Goal: Transaction & Acquisition: Purchase product/service

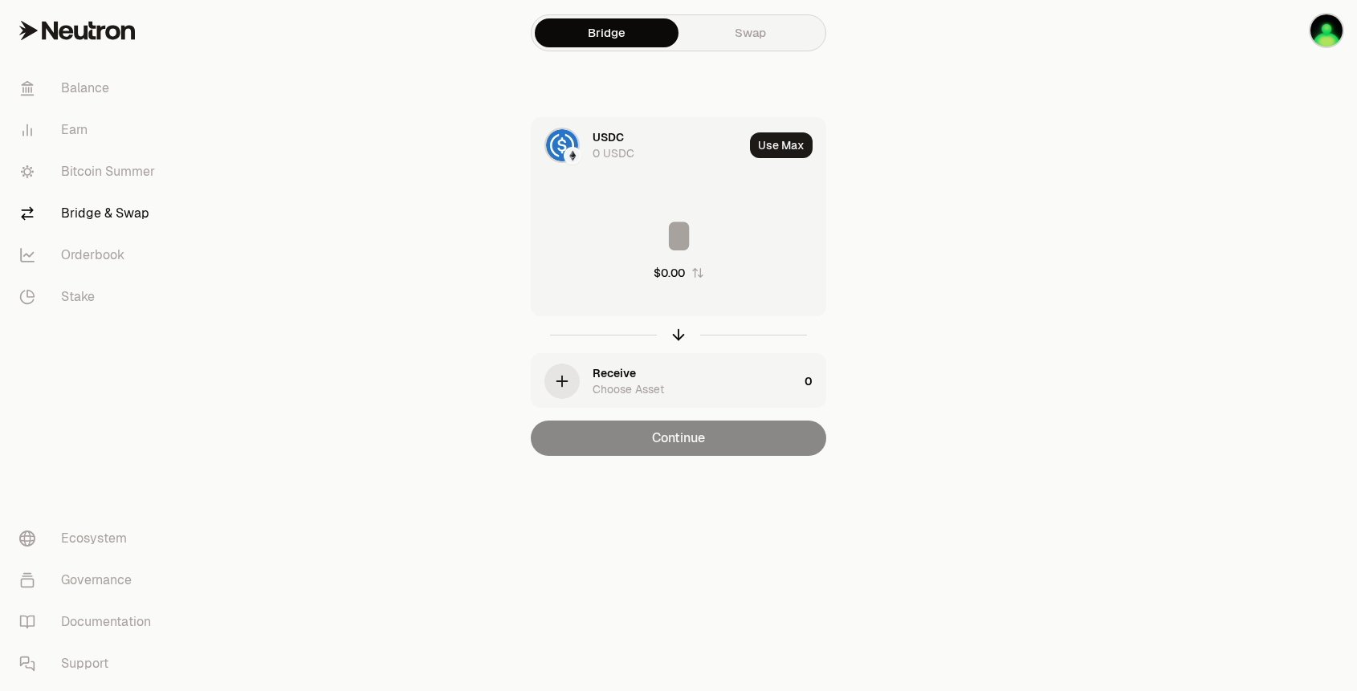
click at [686, 228] on input at bounding box center [678, 236] width 294 height 48
type input "*"
click at [1085, 226] on main "Bridge Swap USDC 0 USDC Use Max * Not enough USDC Receive Choose Asset 0 Contin…" at bounding box center [768, 260] width 1177 height 520
click at [1198, 115] on div at bounding box center [1267, 260] width 180 height 520
click at [748, 30] on link "Swap" at bounding box center [750, 32] width 144 height 29
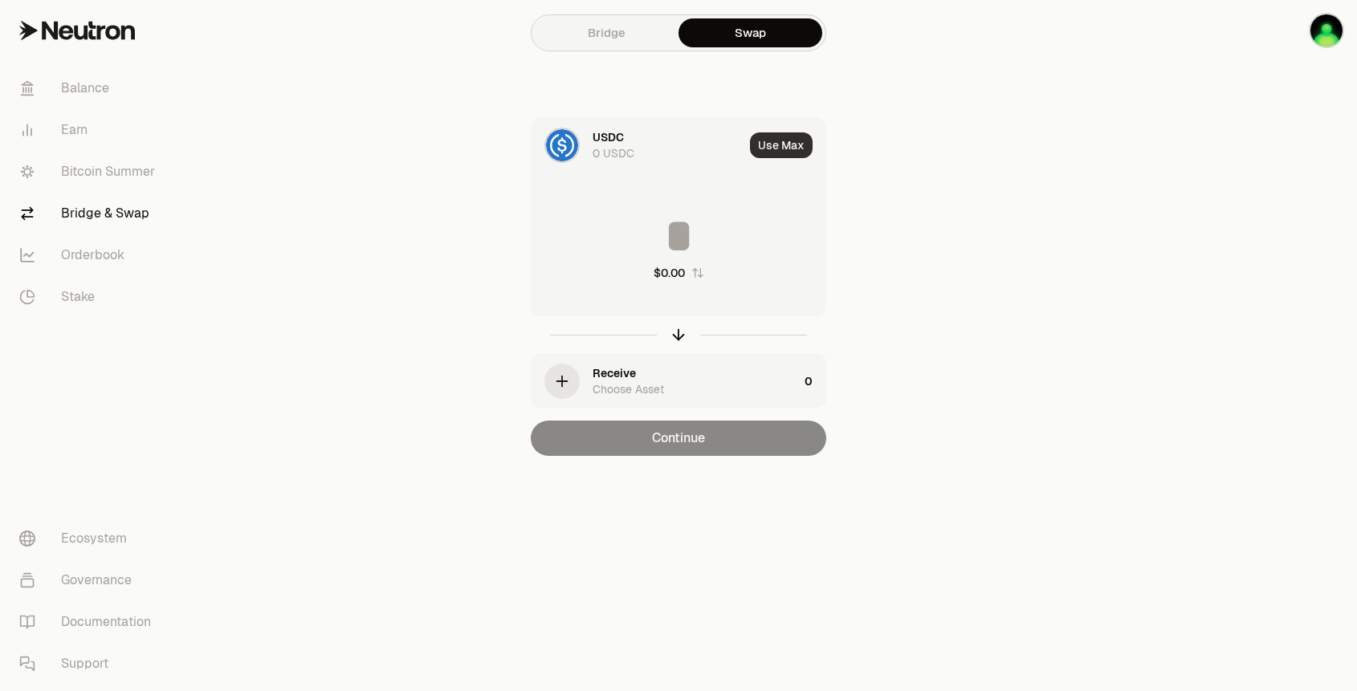
click at [778, 147] on button "Use Max" at bounding box center [781, 145] width 63 height 26
type input "*"
click at [1321, 31] on img "button" at bounding box center [1326, 30] width 32 height 32
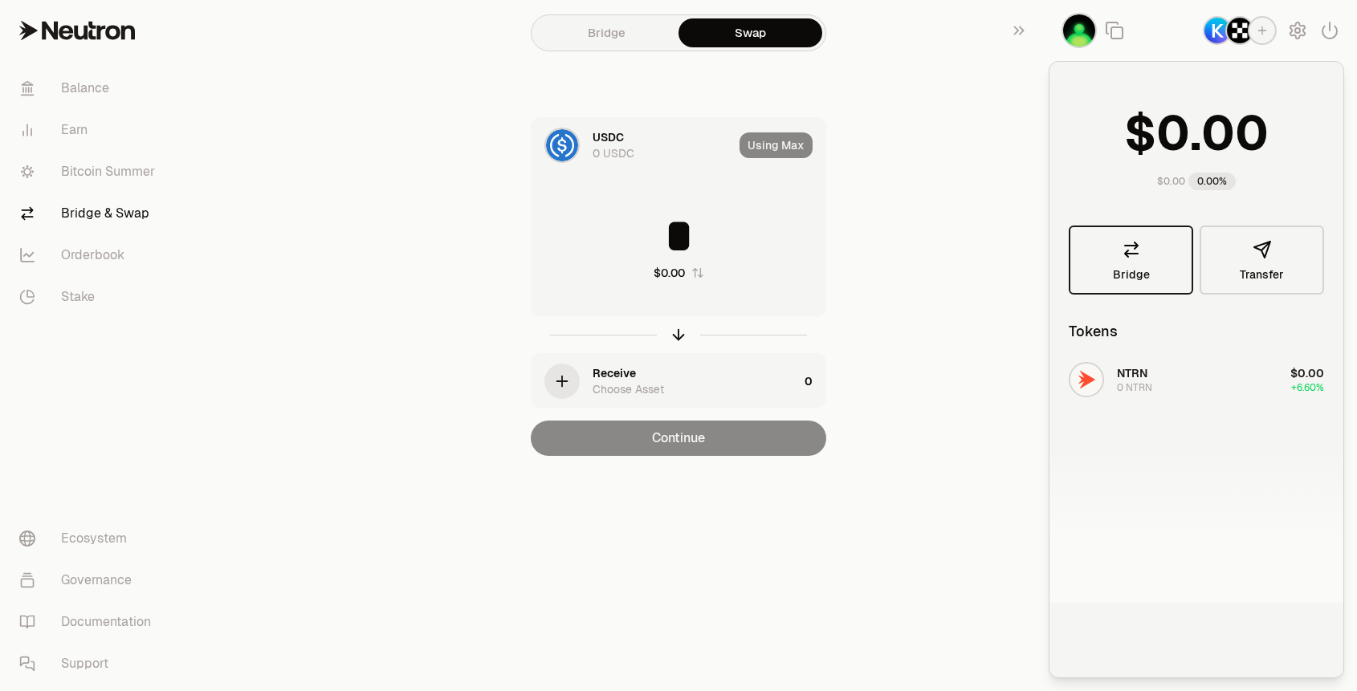
click at [1140, 269] on span "Bridge" at bounding box center [1131, 274] width 37 height 11
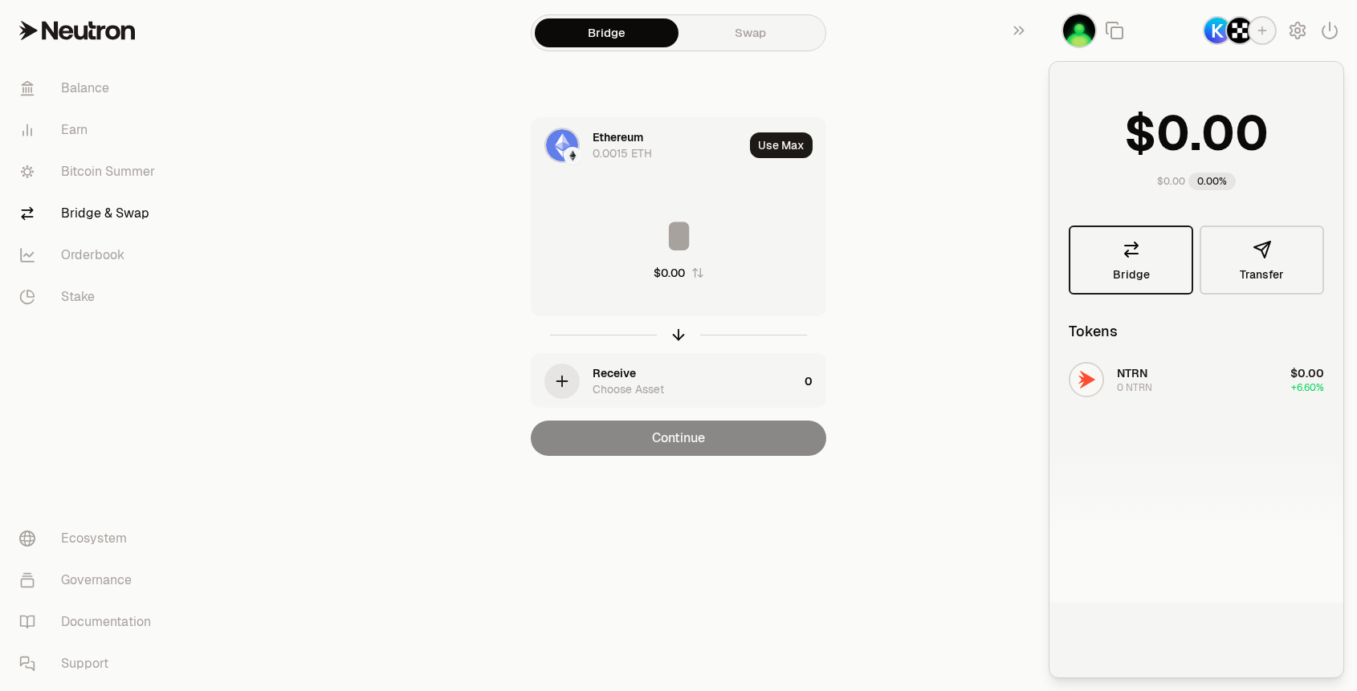
click at [1132, 262] on link "Bridge" at bounding box center [1131, 260] width 124 height 69
click at [1172, 658] on div "Portfolio Your tokens and total balance $0.00 0.00% Bridge Transfer Tokens NTRN…" at bounding box center [1196, 369] width 295 height 617
click at [1265, 275] on span "Transfer" at bounding box center [1262, 274] width 44 height 11
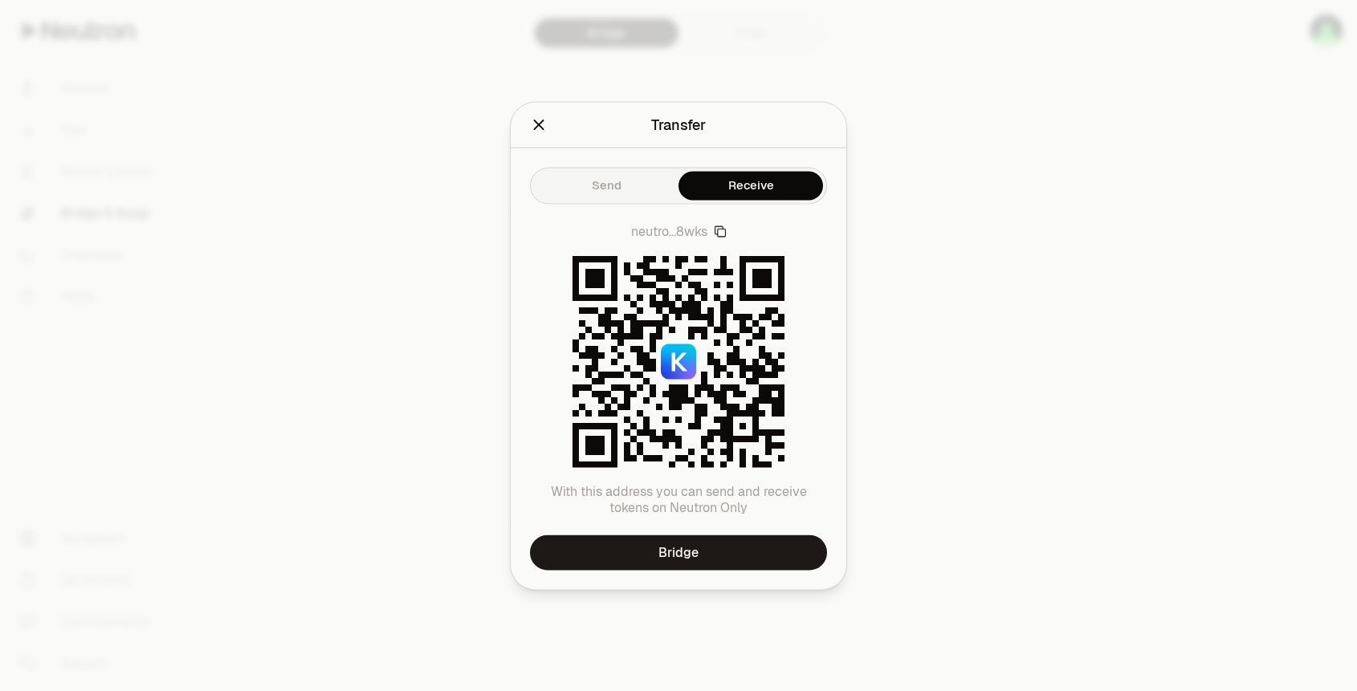
click at [721, 234] on icon "button" at bounding box center [720, 231] width 13 height 13
drag, startPoint x: 537, startPoint y: 128, endPoint x: 552, endPoint y: 131, distance: 15.6
click at [538, 128] on icon "Close" at bounding box center [539, 125] width 18 height 18
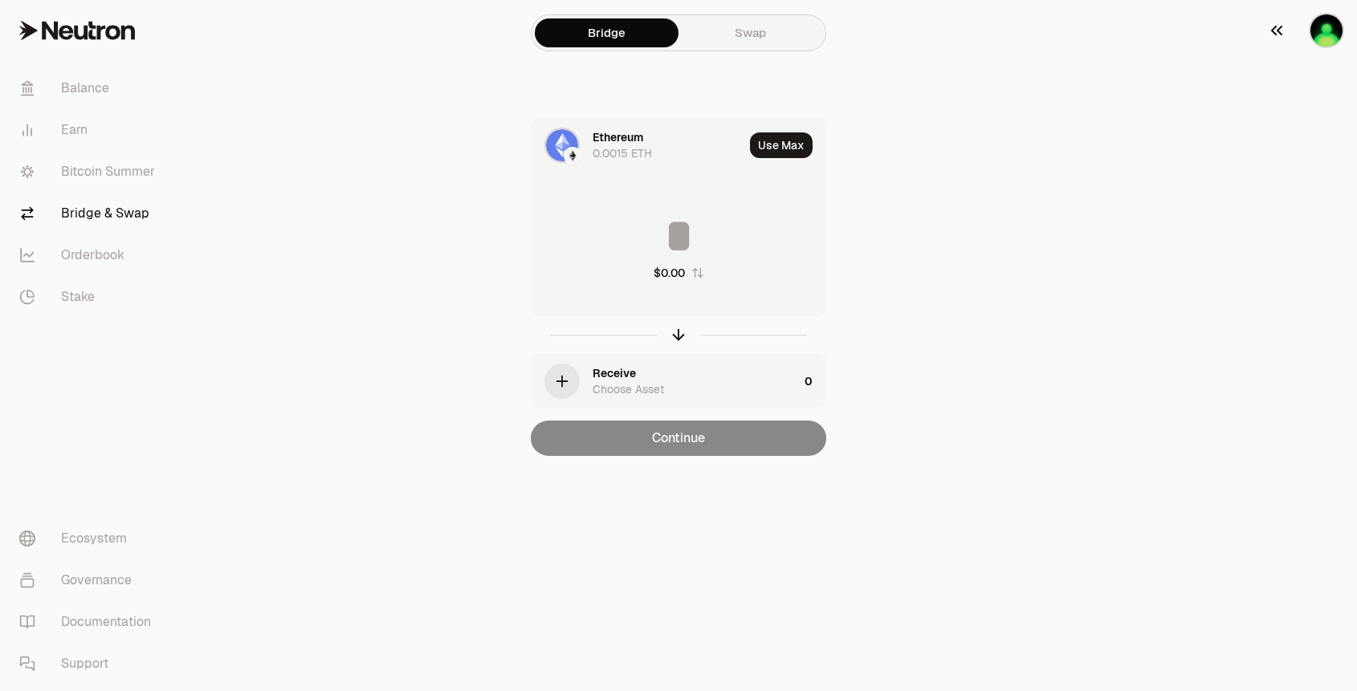
click at [1333, 31] on img "button" at bounding box center [1326, 30] width 32 height 32
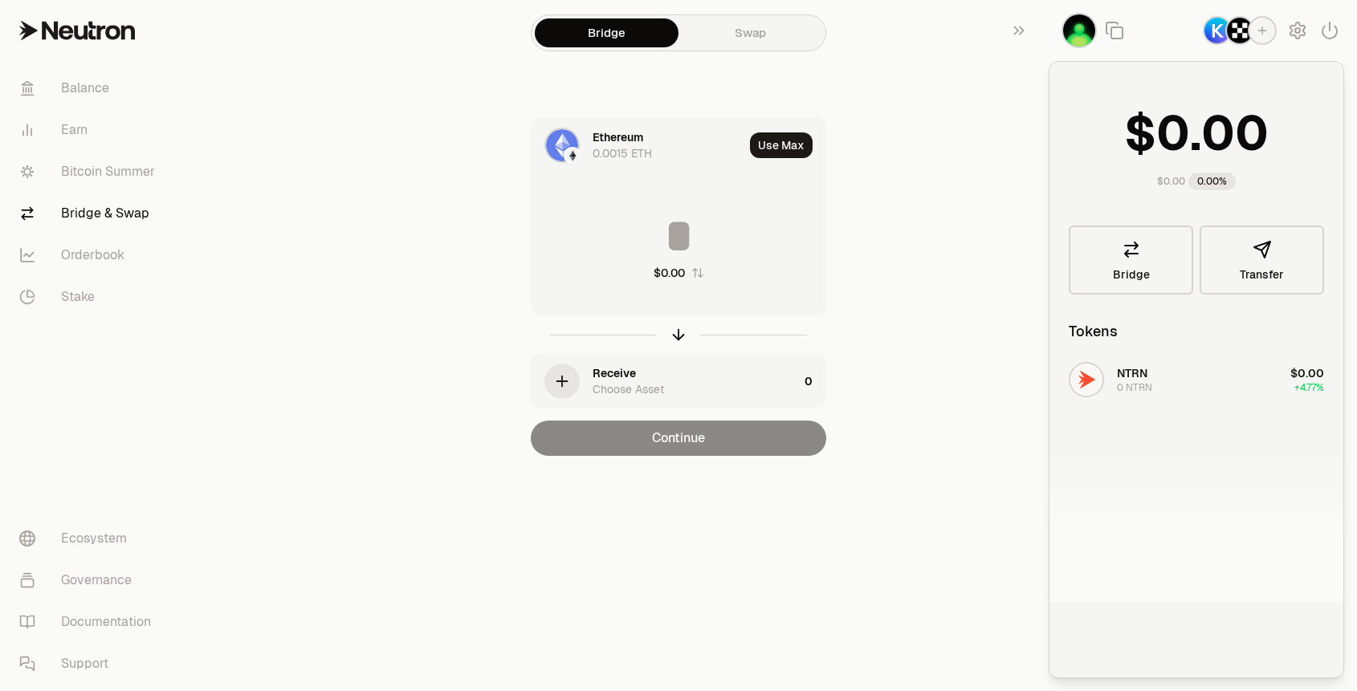
click at [948, 293] on div "Bridge Swap Ethereum 0.0015 ETH Use Max $0.00 Receive Choose Asset 0 Continue" at bounding box center [678, 260] width 578 height 520
